Goal: Task Accomplishment & Management: Use online tool/utility

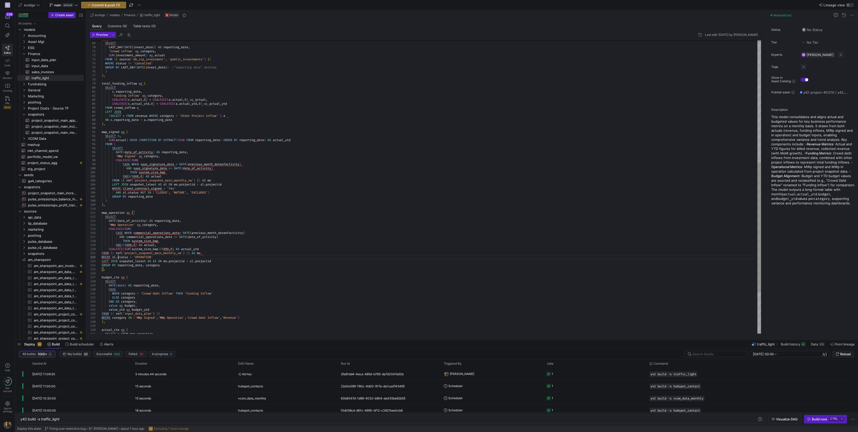
scroll to position [8, 16]
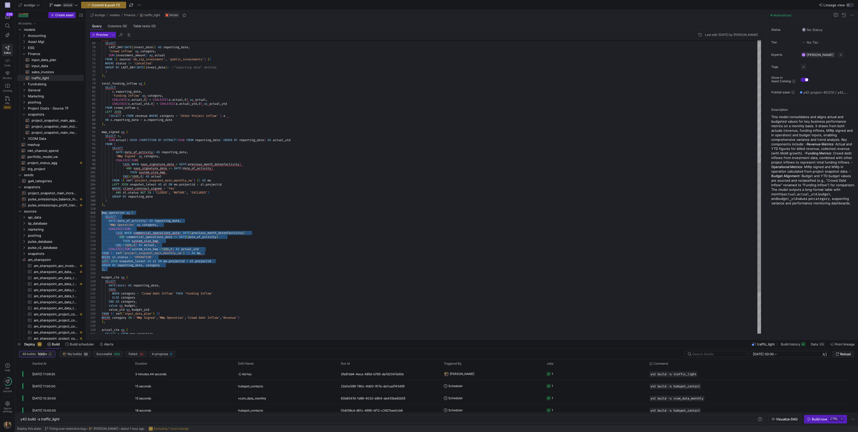
drag, startPoint x: 107, startPoint y: 268, endPoint x: 101, endPoint y: 212, distance: 56.3
click at [102, 212] on div "FROM { { source ( 'db_iip_investment' , 'public_investments' ) } } WHERE status…" at bounding box center [431, 96] width 659 height 666
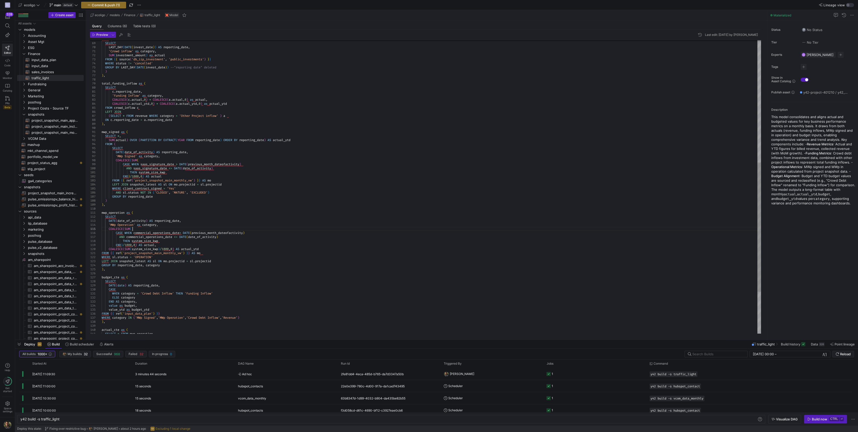
click at [197, 228] on div "FROM { { source ( 'db_iip_investment' , 'public_investments' ) } } WHERE status…" at bounding box center [431, 96] width 659 height 666
click at [50, 120] on span "project_snapshot_main_append​​​​​​​​​​" at bounding box center [55, 121] width 46 height 6
type textarea "{{ config( materialized='table' ) }} WITH union_data AS (SELECT *, CURRENT_DATE…"
type textarea "y42 build -s project_snapshot_main_append"
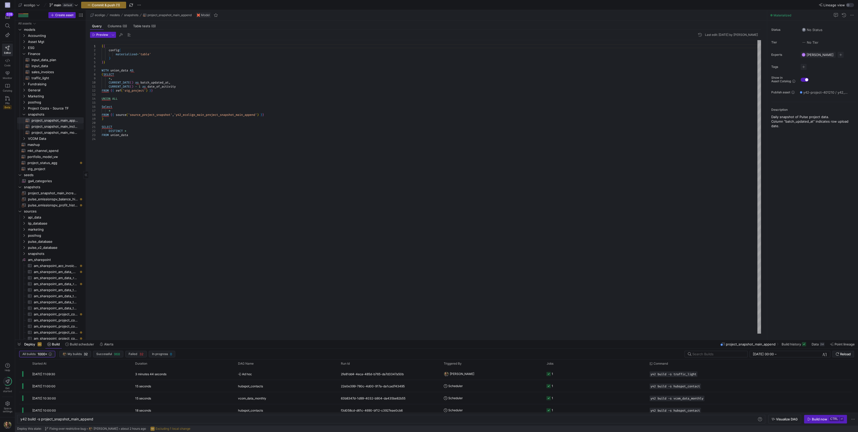
click at [63, 126] on span "project_snapshot_main_incl_domo​​​​​​​​​​" at bounding box center [55, 127] width 46 height 6
type textarea "{{ config( materialized='table', schema = 'ecoligo_snapshots' ) }} WITH [PERSON…"
type textarea "y42 build -s project_snapshot_main_incl_domo"
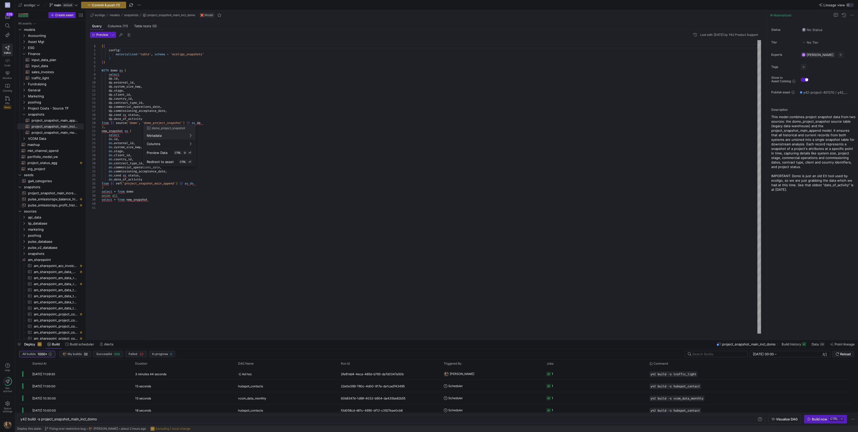
click at [258, 182] on div at bounding box center [429, 216] width 858 height 432
click at [42, 80] on span "traffic_light​​​​​​​​​​" at bounding box center [55, 78] width 46 height 6
type textarea "{{ config( materialized='table', schema = 'schema_finance_cubes' ) }} WITH snap…"
type textarea "y42 build -s traffic_light"
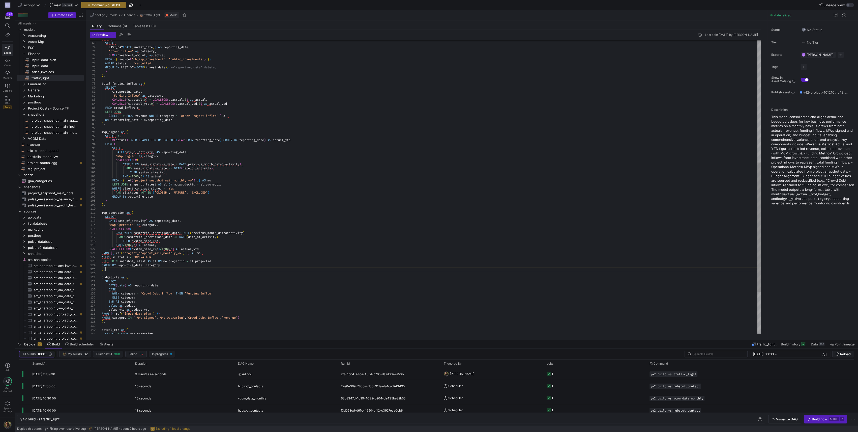
scroll to position [8, 0]
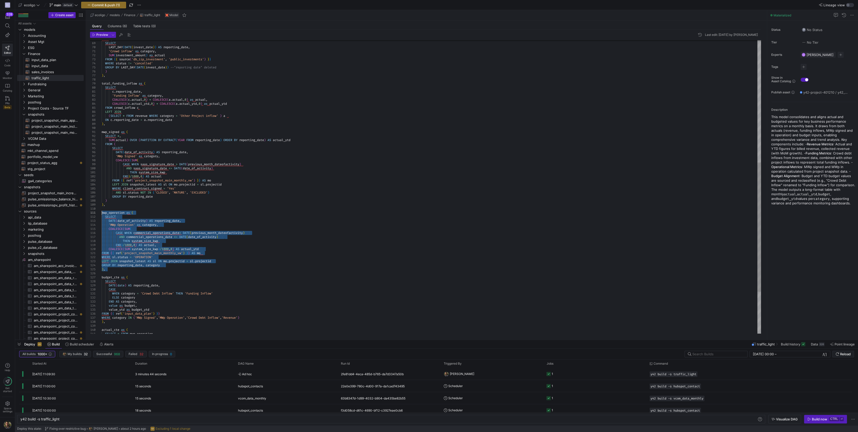
drag, startPoint x: 166, startPoint y: 267, endPoint x: 98, endPoint y: 212, distance: 87.7
click at [102, 212] on div "FROM ( SELECT LAST_DAY ( DATE ( invest_date ) ) AS reporting_date , 'Crowd infl…" at bounding box center [431, 96] width 659 height 666
click at [159, 219] on div "FROM ( SELECT LAST_DAY ( DATE ( invest_date ) ) AS reporting_date , 'Crowd infl…" at bounding box center [431, 96] width 659 height 666
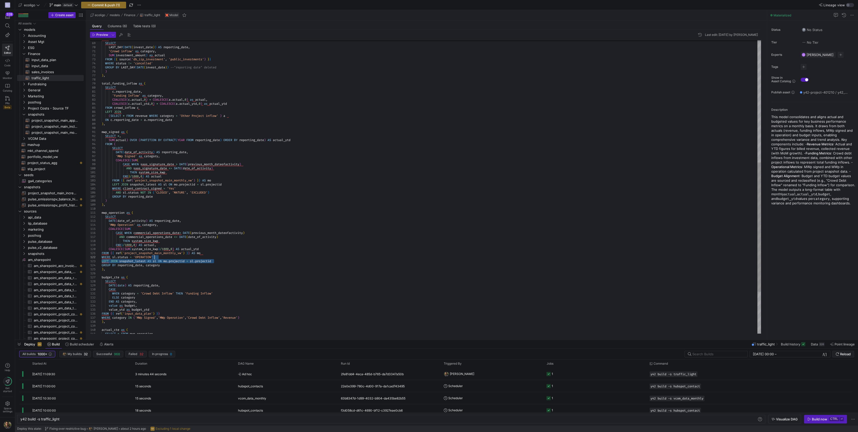
drag, startPoint x: 220, startPoint y: 260, endPoint x: 218, endPoint y: 258, distance: 2.7
click at [218, 258] on div "FROM ( SELECT LAST_DAY ( DATE ( invest_date ) ) AS reporting_date , 'Crowd infl…" at bounding box center [431, 96] width 659 height 666
click at [118, 258] on div "FROM ( SELECT LAST_DAY ( DATE ( invest_date ) ) AS reporting_date , 'Crowd infl…" at bounding box center [431, 94] width 659 height 662
type textarea "FROM {{ ref('project_snapshot_main_monthly_vw') }} AS mo WHERE status = 'OPERAT…"
click at [165, 8] on y42-top-nav "ecoligo main default Commit & push (1) Lineage view" at bounding box center [436, 5] width 843 height 10
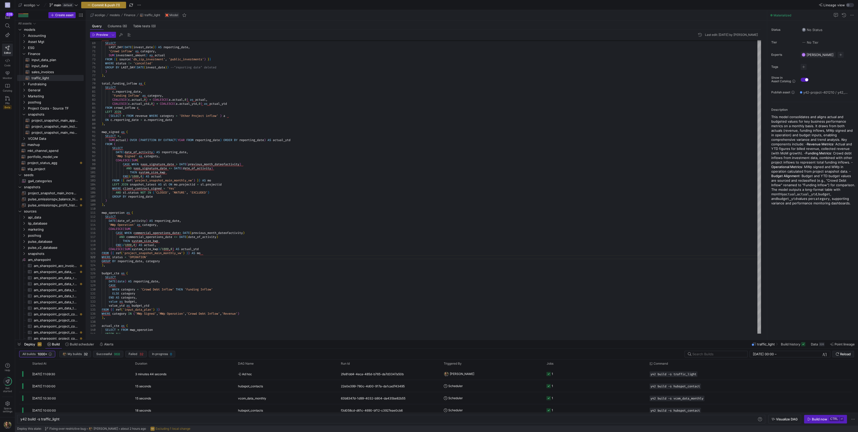
click at [109, 4] on span "Commit & push (1)" at bounding box center [106, 5] width 28 height 4
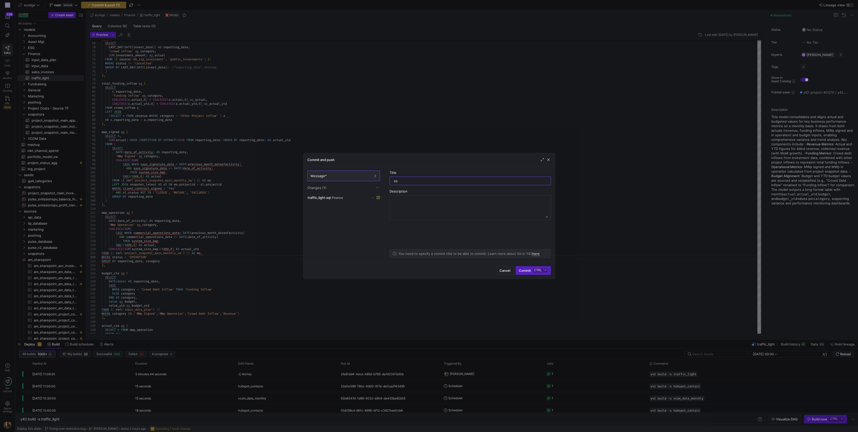
type input "c"
type input "Edit"
click at [526, 269] on span "Commit ctrl ⏎" at bounding box center [533, 270] width 28 height 4
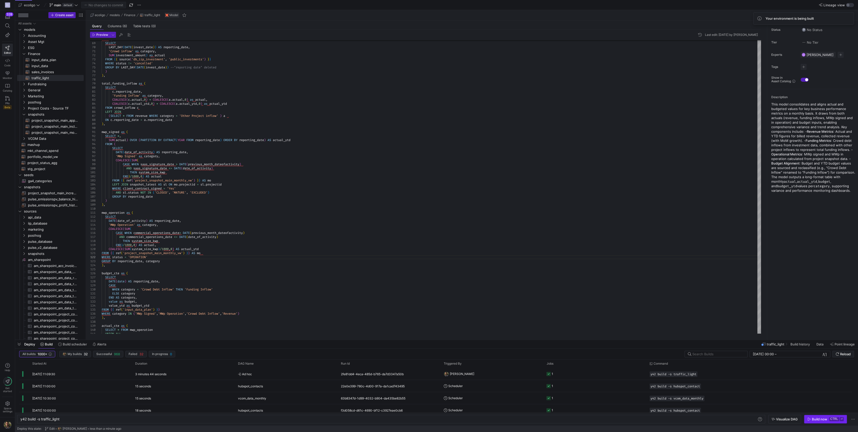
click at [810, 419] on icon "button" at bounding box center [809, 419] width 4 height 4
click at [417, 374] on div "a44d2988-bf85-4645-bb7f-25096d2f9705" at bounding box center [389, 374] width 103 height 12
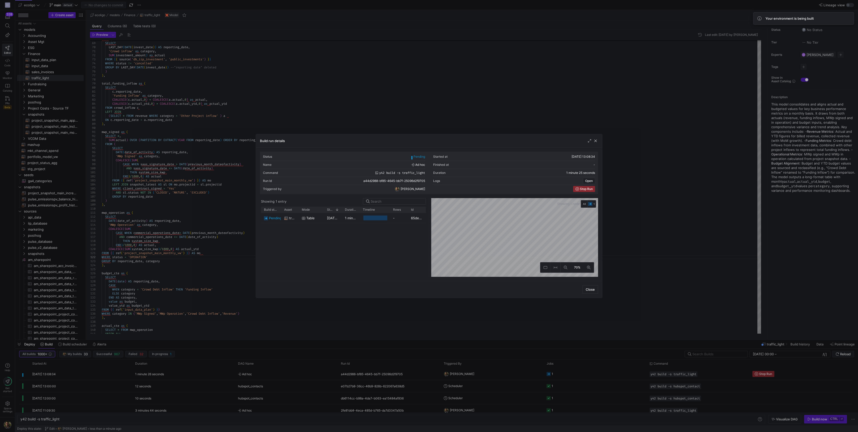
click at [449, 85] on div at bounding box center [429, 216] width 858 height 432
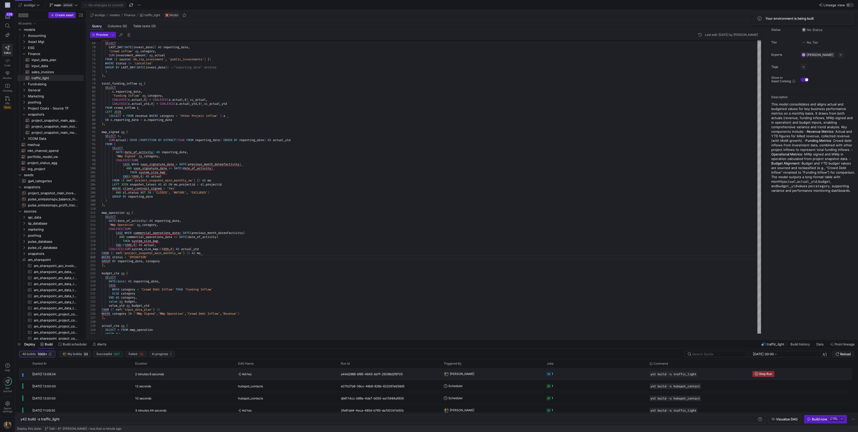
click at [512, 371] on y42-orchestration-triggered-by "[PERSON_NAME]" at bounding box center [492, 373] width 97 height 11
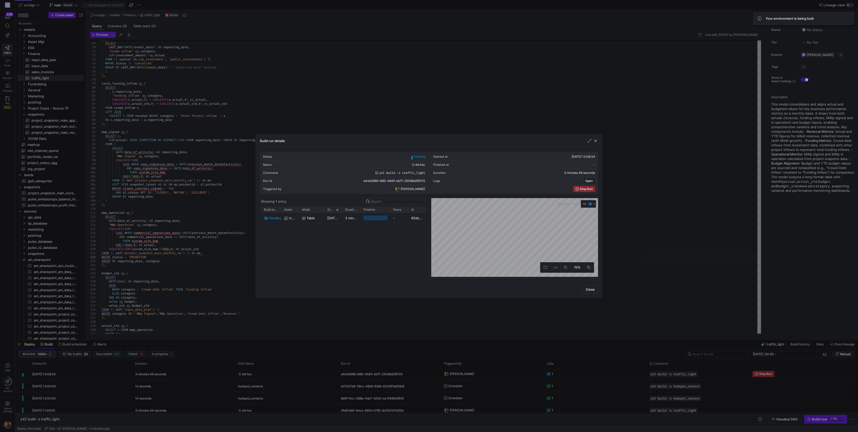
click at [601, 109] on div at bounding box center [429, 216] width 858 height 432
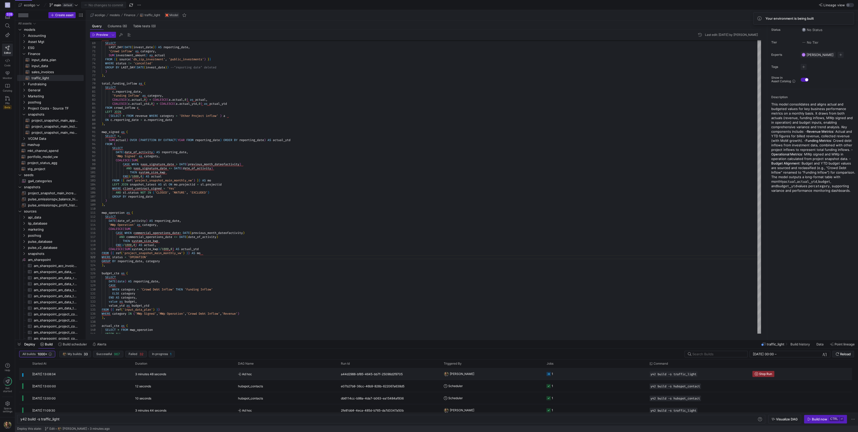
click at [411, 372] on div "a44d2988-bf85-4645-bb7f-25096d2f9705" at bounding box center [389, 374] width 103 height 12
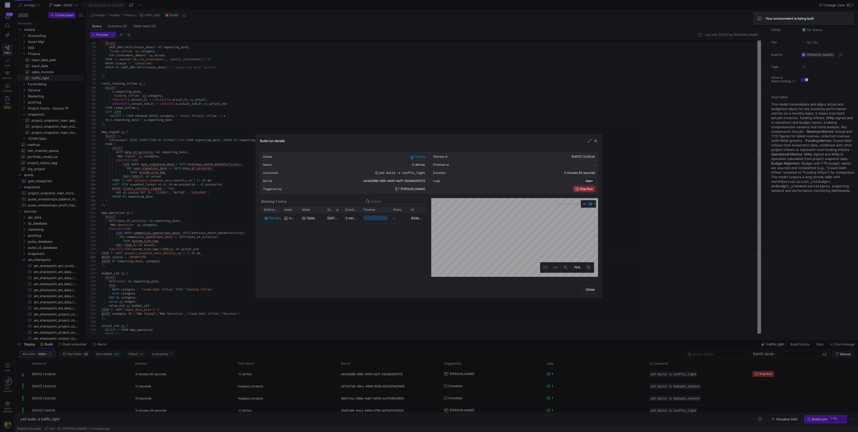
click at [466, 97] on div at bounding box center [429, 216] width 858 height 432
